Goal: Task Accomplishment & Management: Use online tool/utility

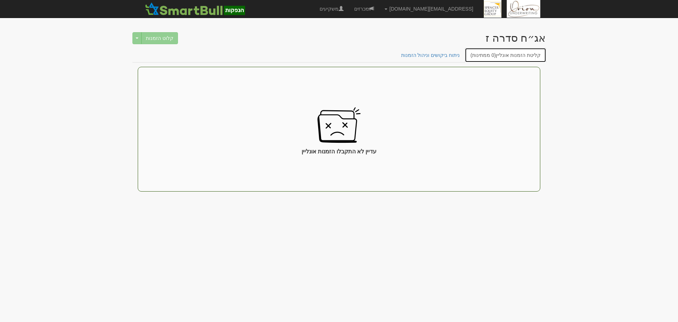
click at [535, 56] on link "קליטת הזמנות אונליין (0 ממתינות)" at bounding box center [506, 55] width 82 height 15
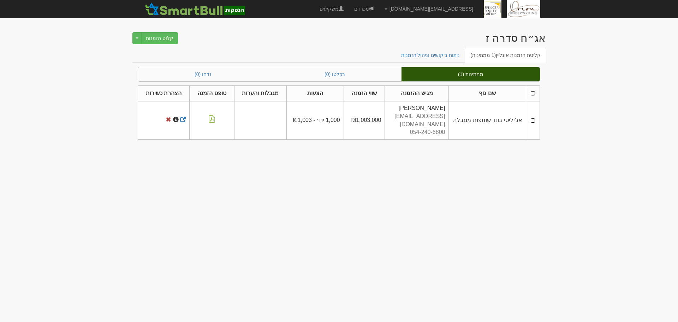
click at [533, 117] on td at bounding box center [533, 120] width 14 height 38
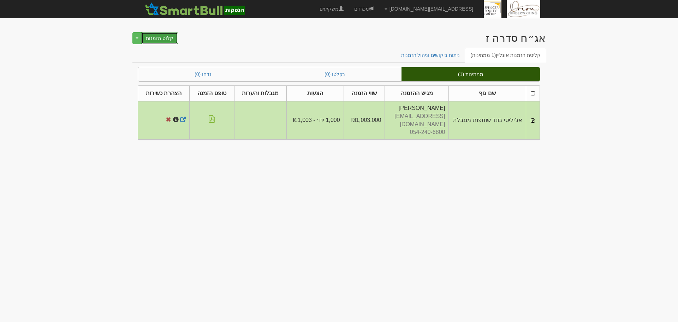
click at [167, 42] on button "קלוט הזמנות" at bounding box center [159, 38] width 37 height 12
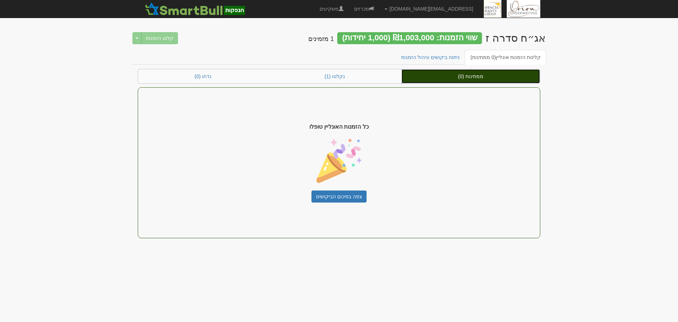
click at [472, 76] on link "ממתינות (0)" at bounding box center [471, 76] width 139 height 14
click at [472, 73] on link "ממתינות (0)" at bounding box center [471, 76] width 139 height 14
click at [473, 75] on link "ממתינות (0)" at bounding box center [471, 76] width 139 height 14
click at [451, 73] on link "ממתינות (0)" at bounding box center [471, 76] width 139 height 14
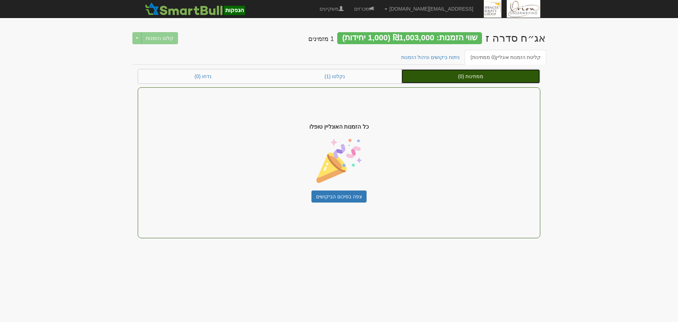
click at [451, 73] on link "ממתינות (0)" at bounding box center [471, 76] width 139 height 14
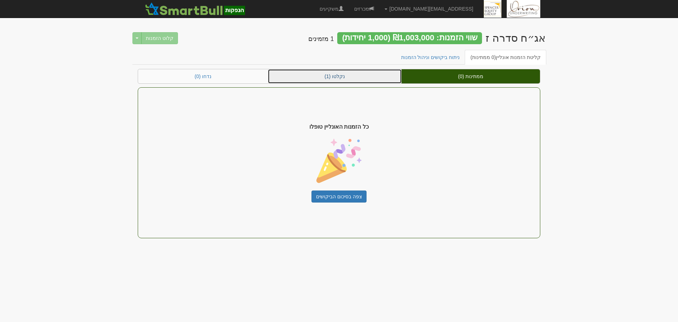
click at [320, 77] on link "נקלטו (1)" at bounding box center [335, 76] width 134 height 14
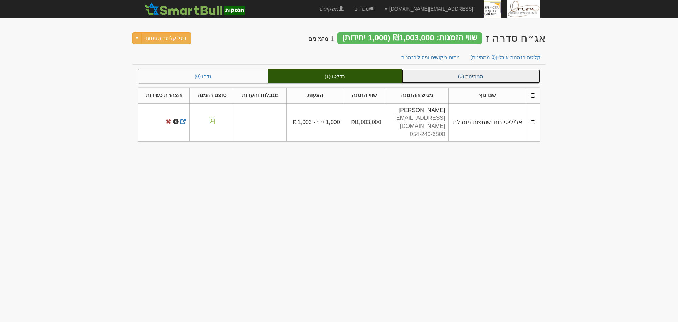
click at [436, 77] on link "ממתינות (0)" at bounding box center [471, 76] width 139 height 14
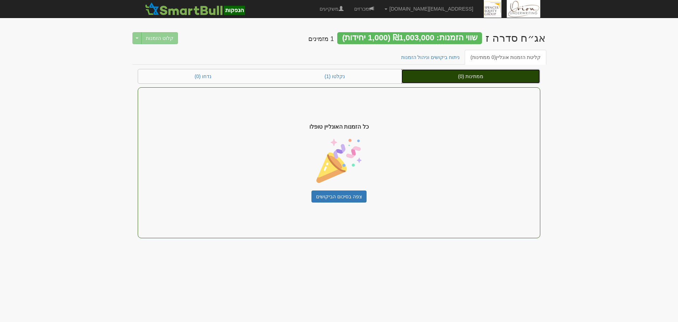
click at [472, 74] on link "ממתינות (0)" at bounding box center [471, 76] width 139 height 14
click at [443, 77] on link "ממתינות (0)" at bounding box center [471, 76] width 139 height 14
